Goal: Transaction & Acquisition: Purchase product/service

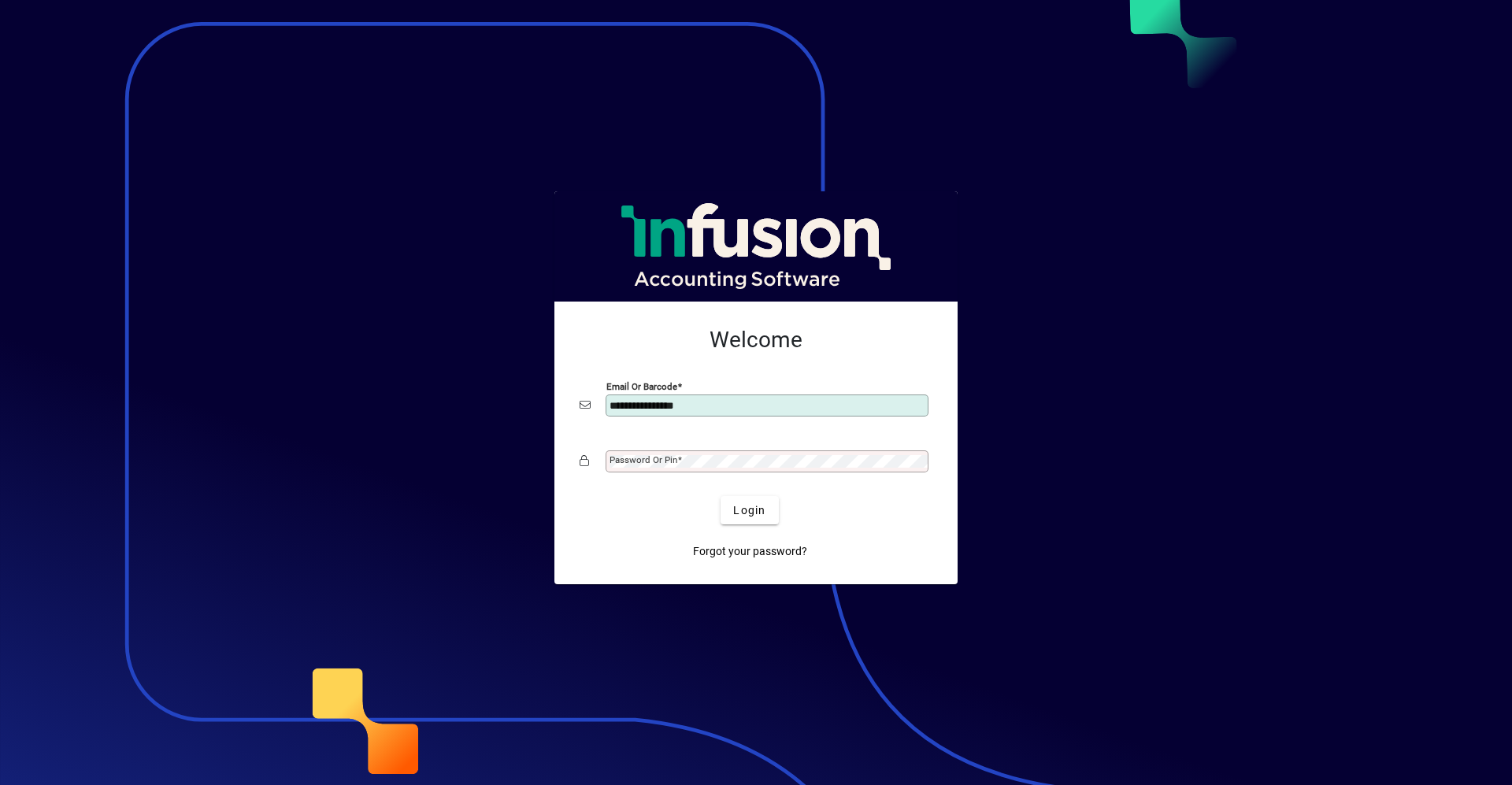
type input "**********"
click at [721, 496] on button "Login" at bounding box center [749, 509] width 57 height 28
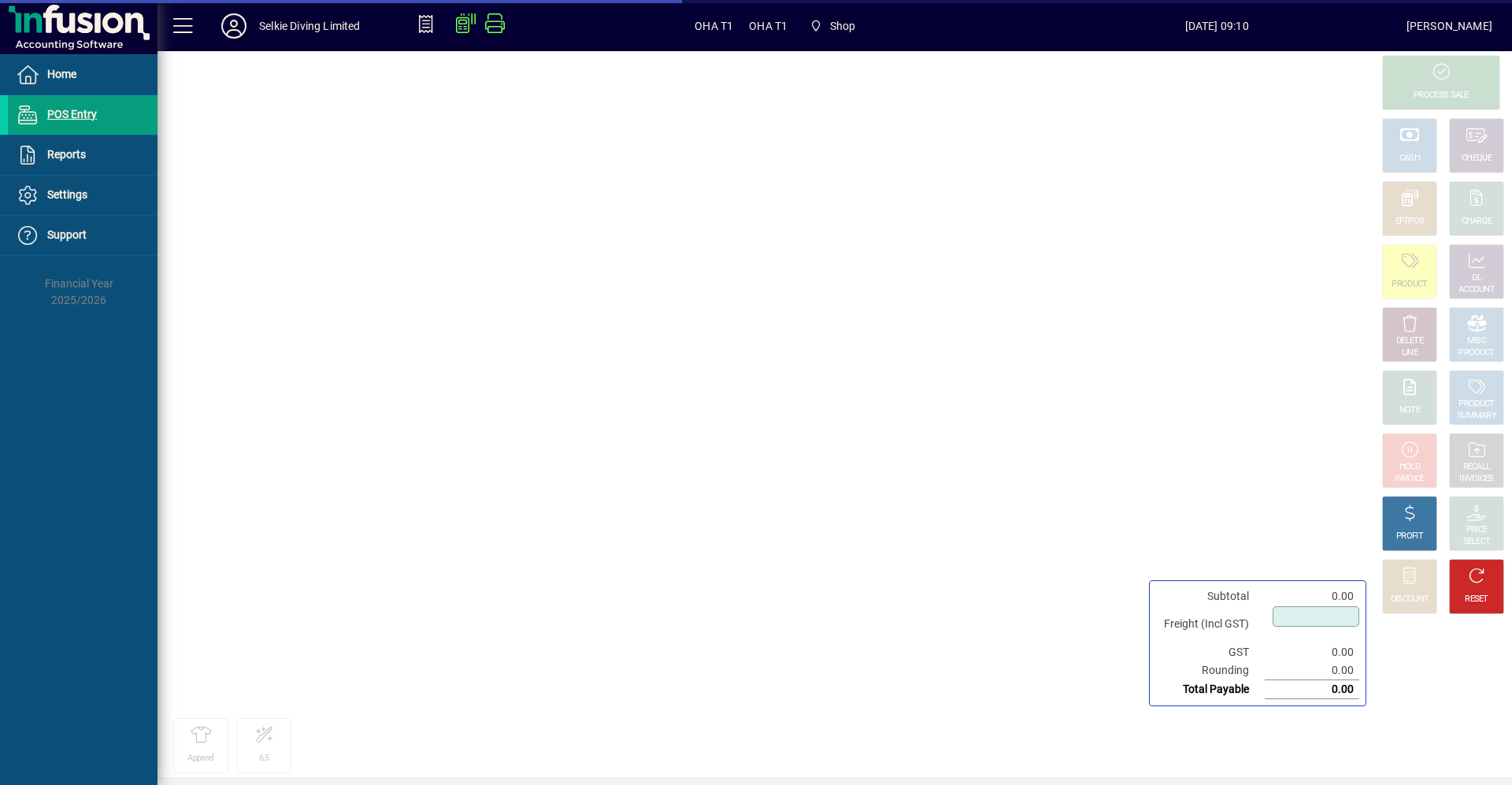
type input "****"
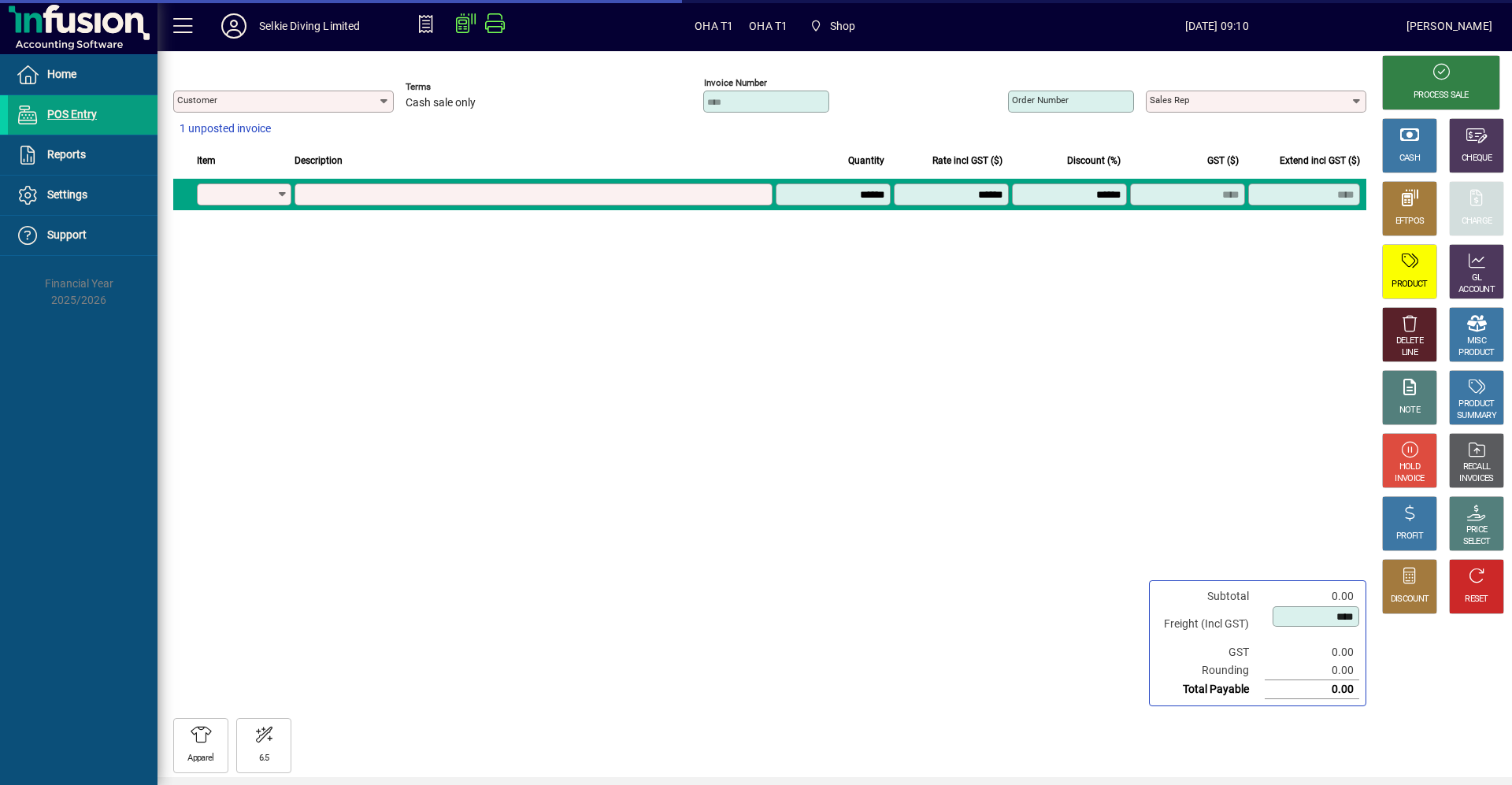
type input "**********"
